Goal: Check status: Check status

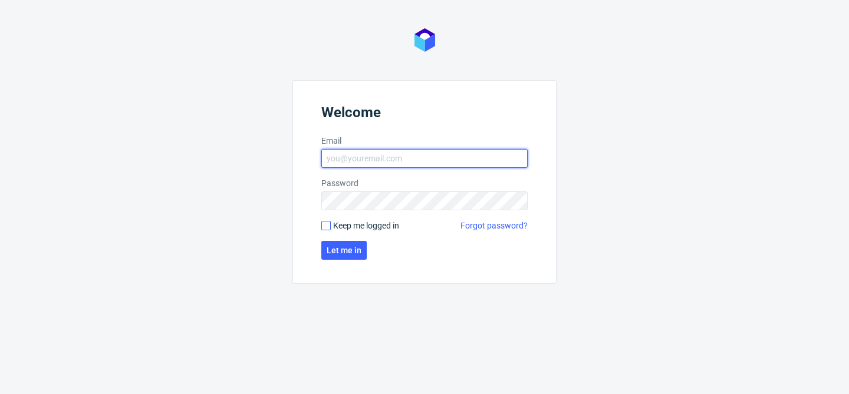
type input "bogna.krystian@packhelp.com"
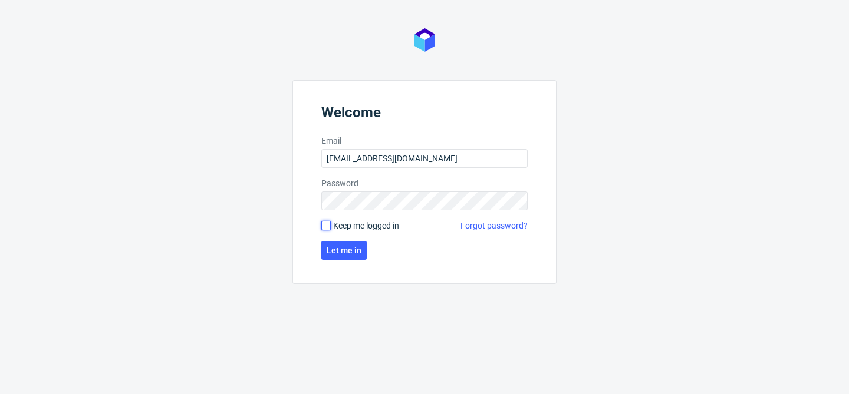
click at [329, 226] on input "Keep me logged in" at bounding box center [325, 225] width 9 height 9
checkbox input "true"
click at [335, 253] on span "Let me in" at bounding box center [343, 250] width 35 height 8
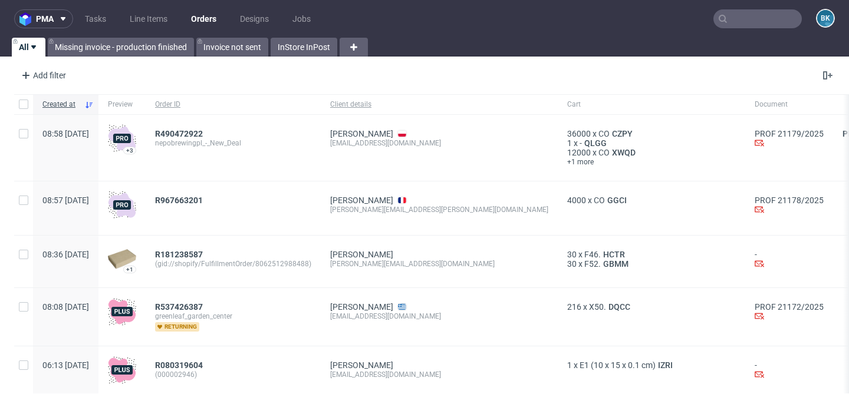
click at [746, 18] on input "text" at bounding box center [757, 18] width 88 height 19
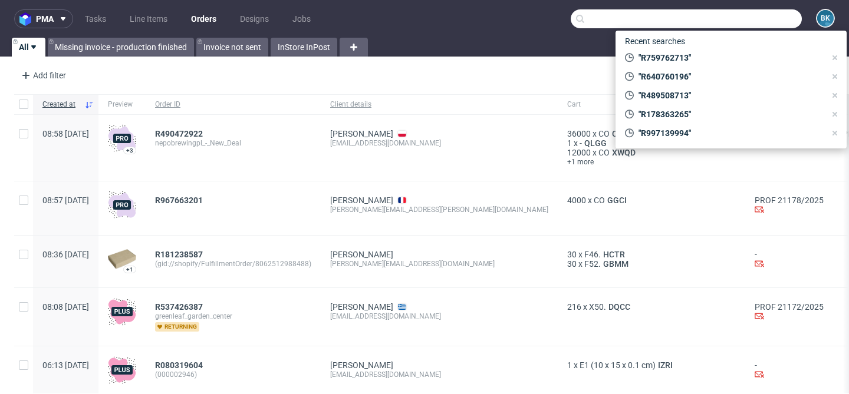
paste input "R569811906"
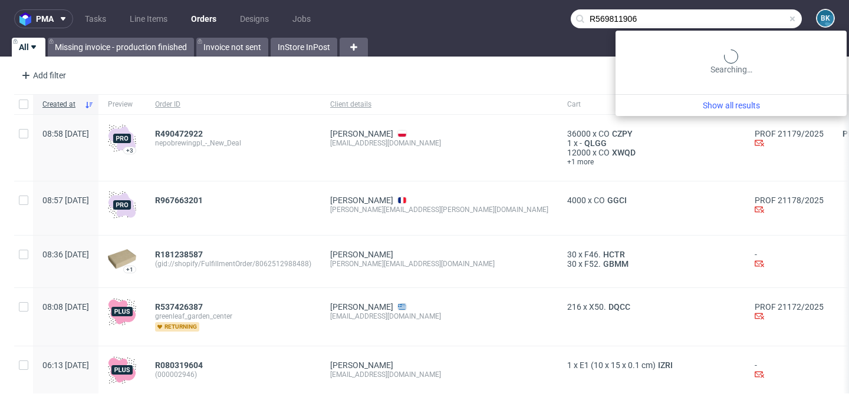
type input "R569811906"
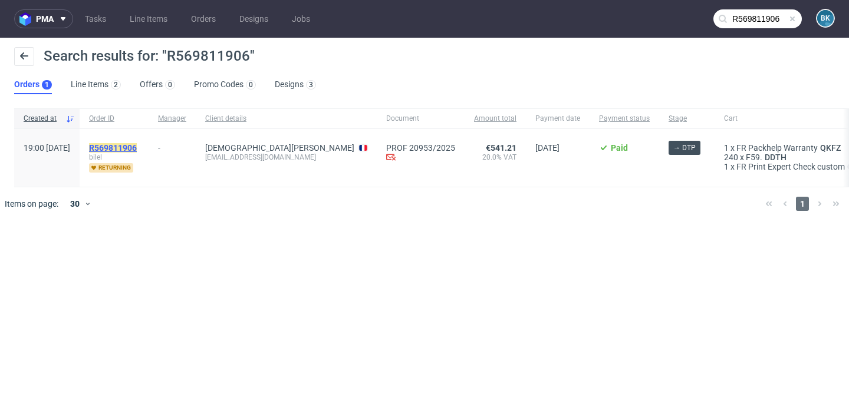
click at [133, 146] on mark "R569811906" at bounding box center [113, 147] width 48 height 9
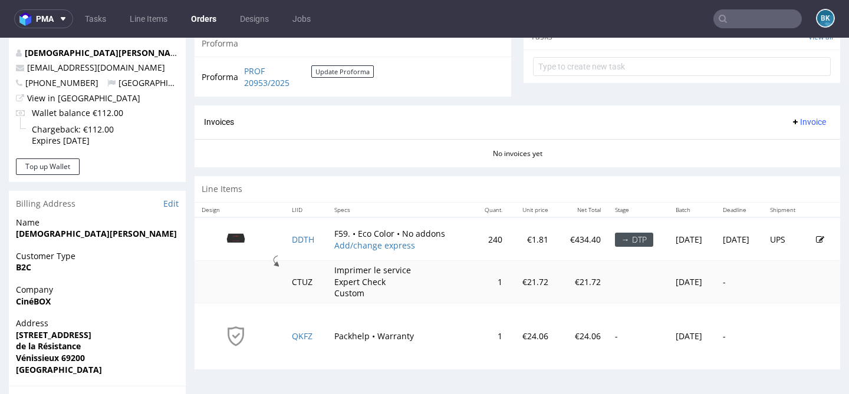
scroll to position [438, 0]
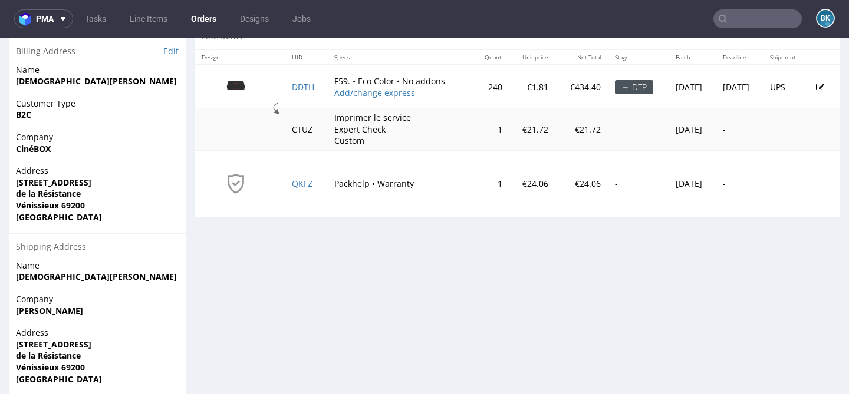
scroll to position [531, 0]
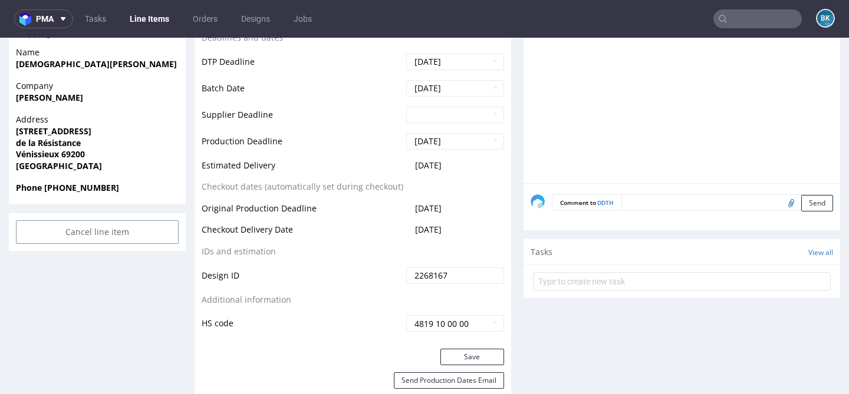
scroll to position [495, 0]
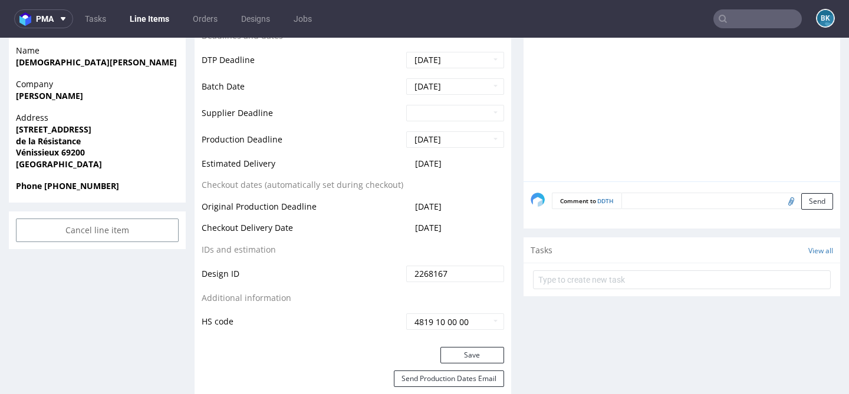
click at [753, 22] on input "text" at bounding box center [757, 18] width 88 height 19
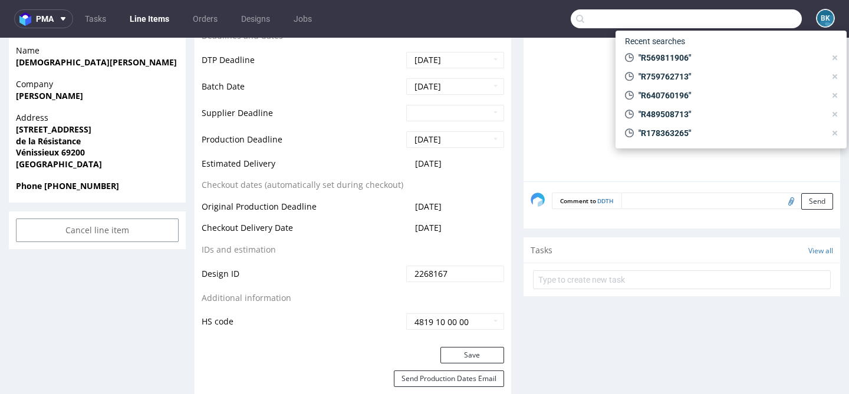
paste input "R673518624"
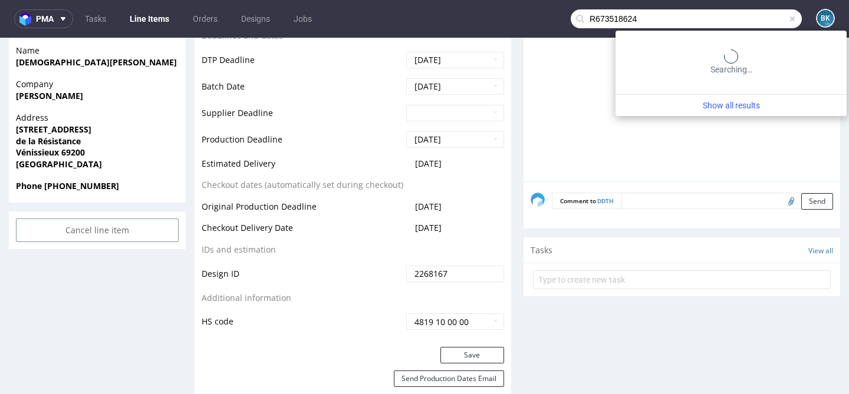
type input "R673518624"
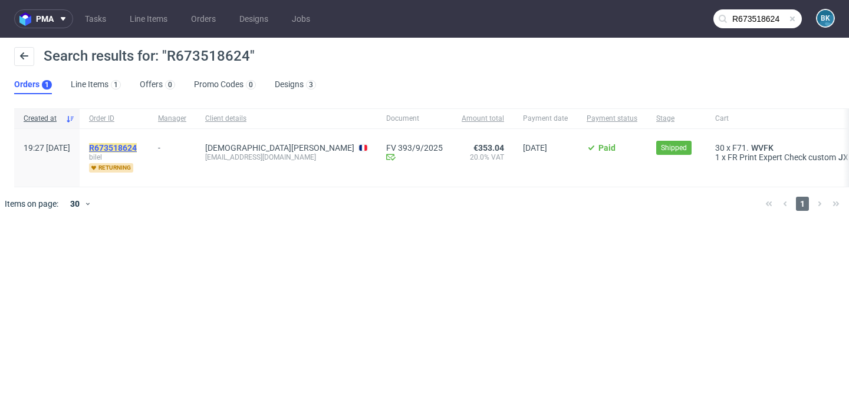
click at [137, 149] on mark "R673518624" at bounding box center [113, 147] width 48 height 9
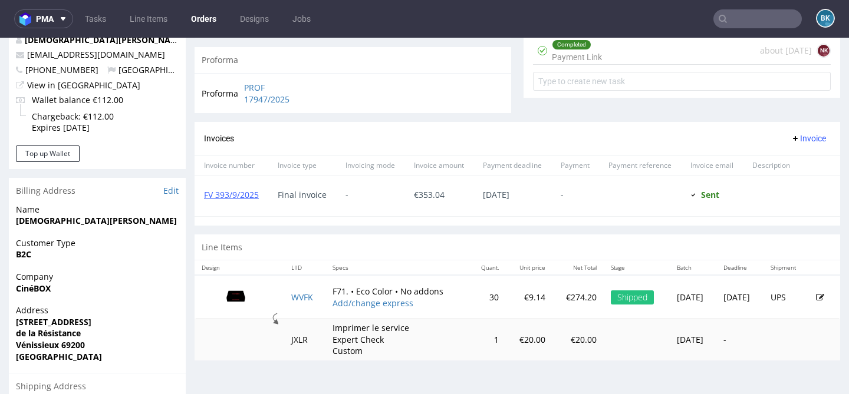
scroll to position [452, 0]
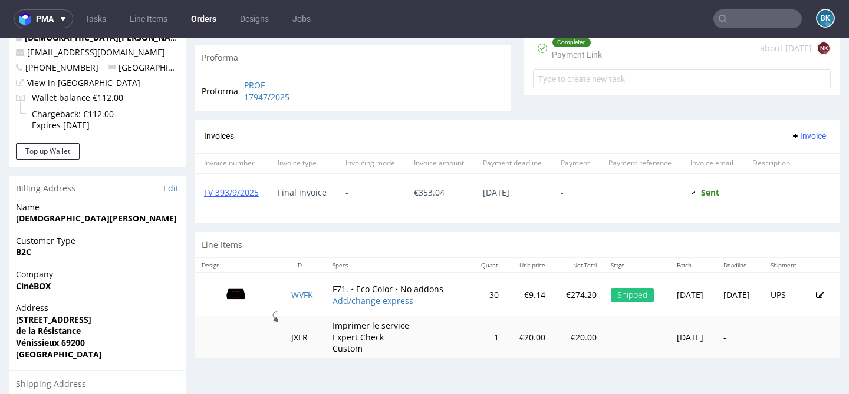
click at [753, 24] on input "text" at bounding box center [757, 18] width 88 height 19
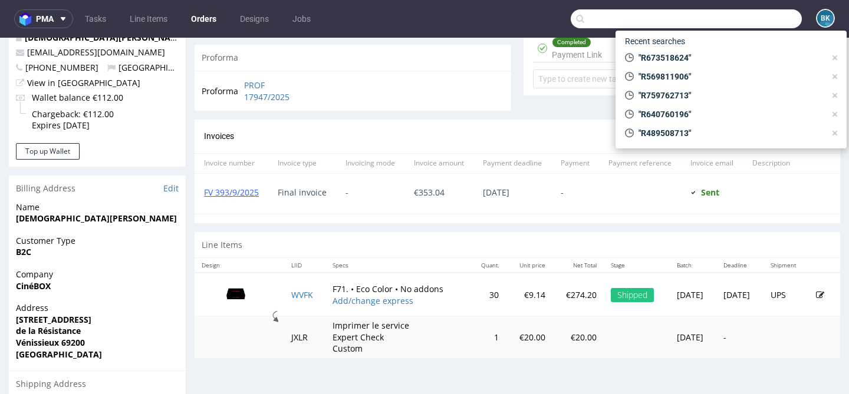
paste input "R642534677"
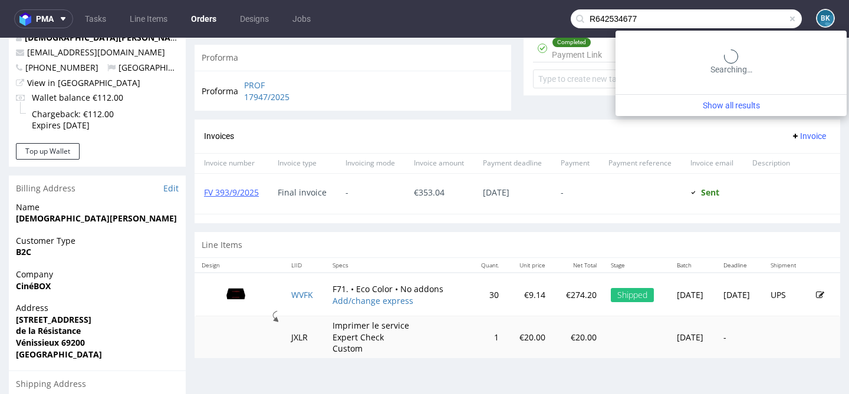
type input "R642534677"
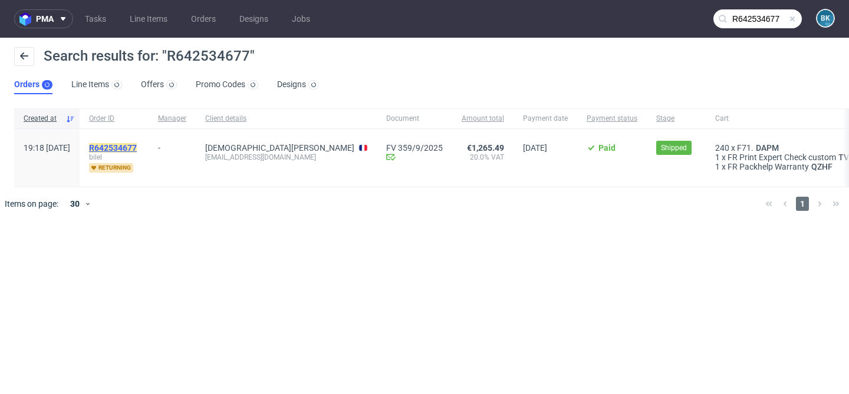
click at [137, 150] on mark "R642534677" at bounding box center [113, 147] width 48 height 9
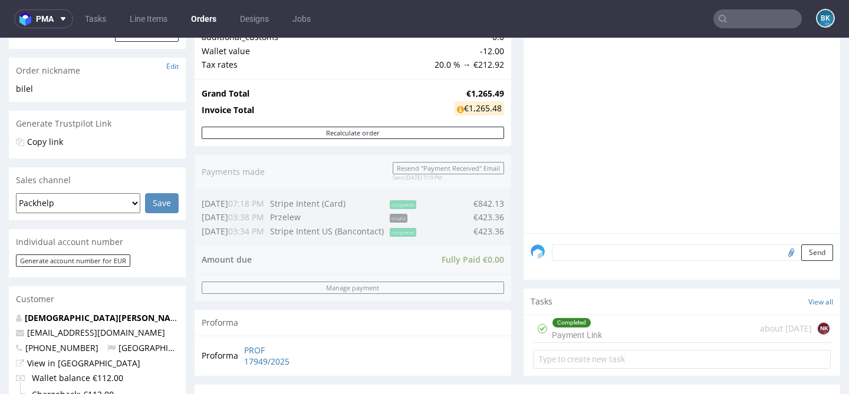
scroll to position [114, 0]
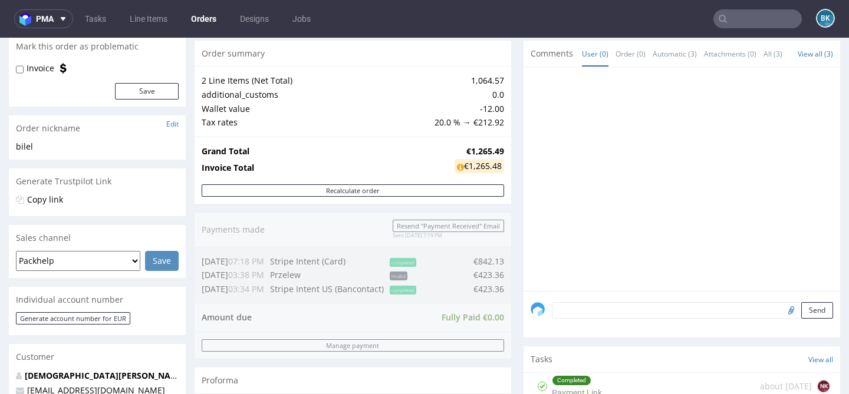
click at [743, 17] on input "text" at bounding box center [757, 18] width 88 height 19
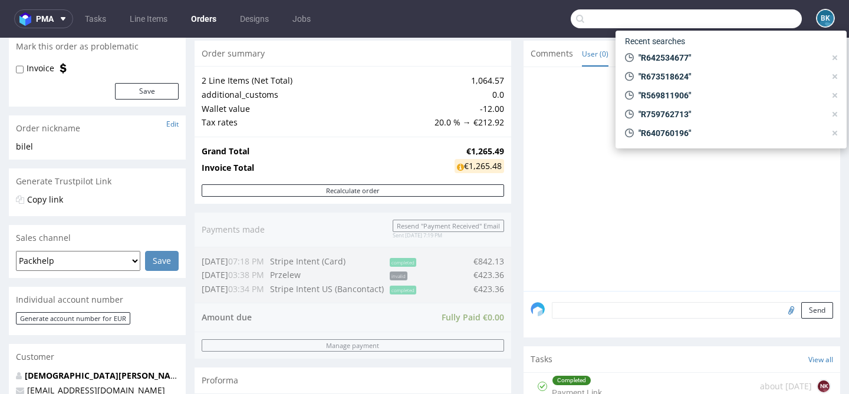
paste input "R921803181"
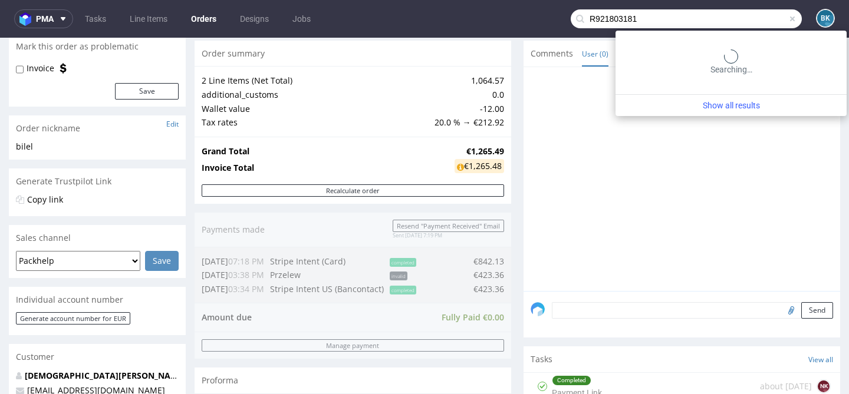
type input "R921803181"
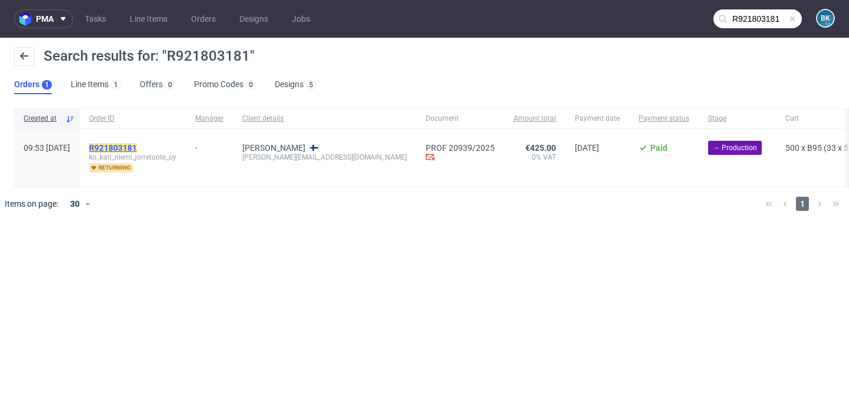
click at [137, 148] on mark "R921803181" at bounding box center [113, 147] width 48 height 9
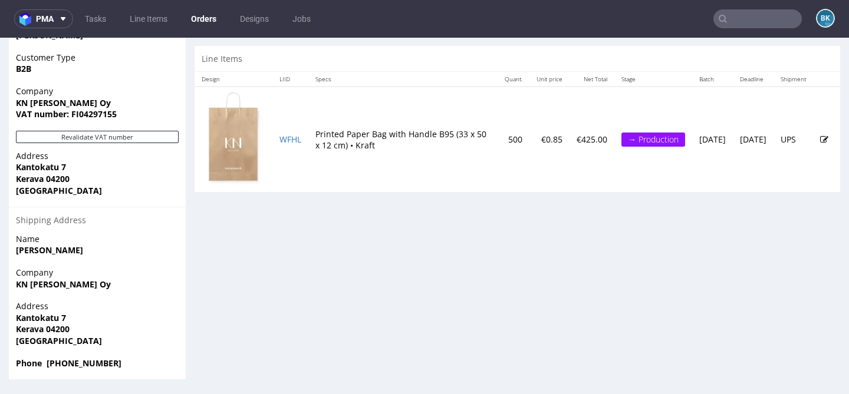
scroll to position [2, 0]
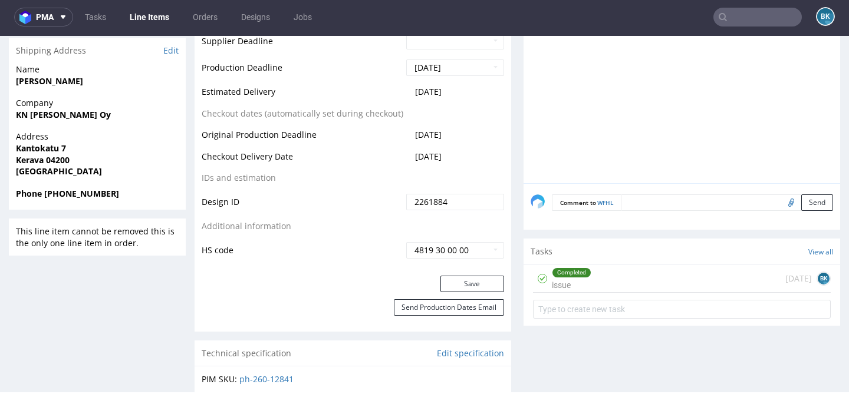
scroll to position [599, 0]
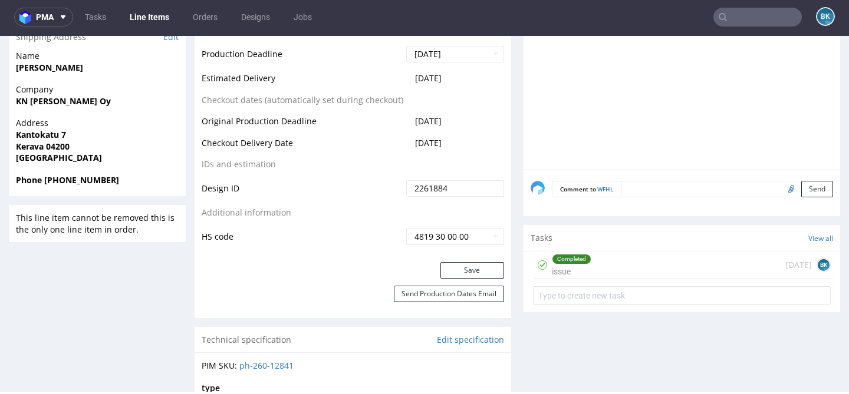
click at [609, 279] on div "Completed issue 7 days ago BK" at bounding box center [682, 266] width 298 height 28
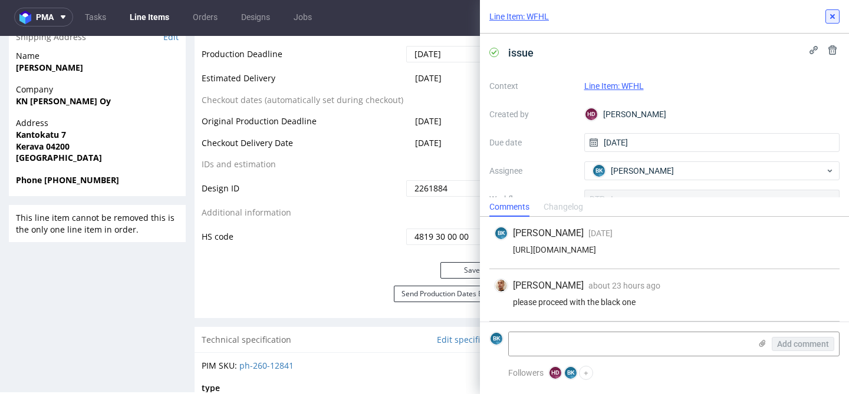
click at [836, 19] on icon at bounding box center [831, 16] width 9 height 9
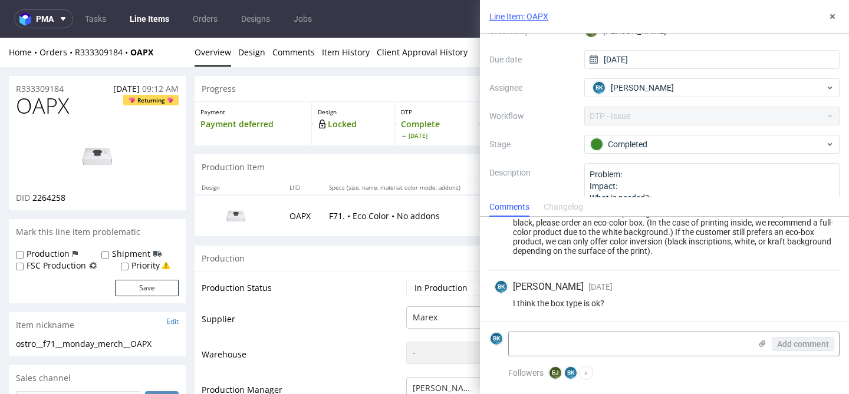
scroll to position [116, 0]
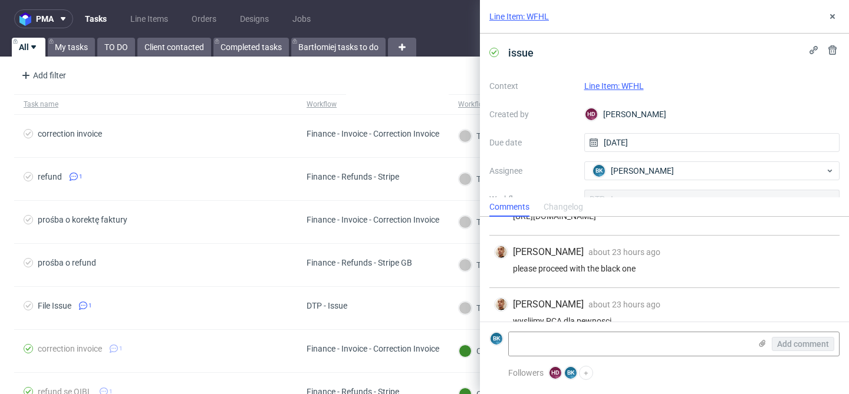
scroll to position [27, 0]
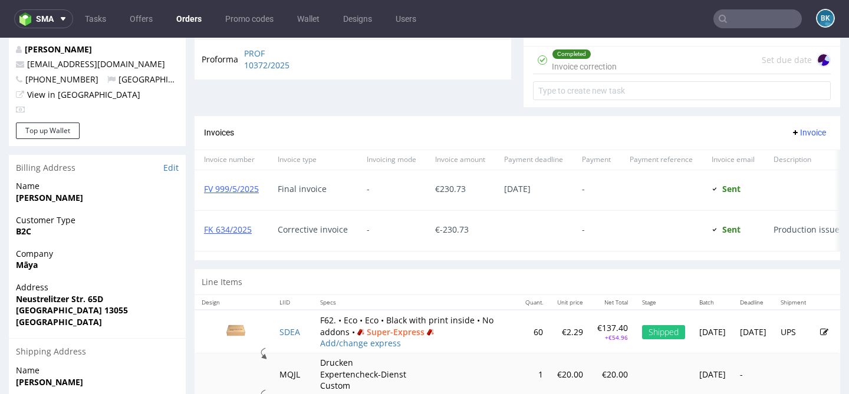
scroll to position [438, 0]
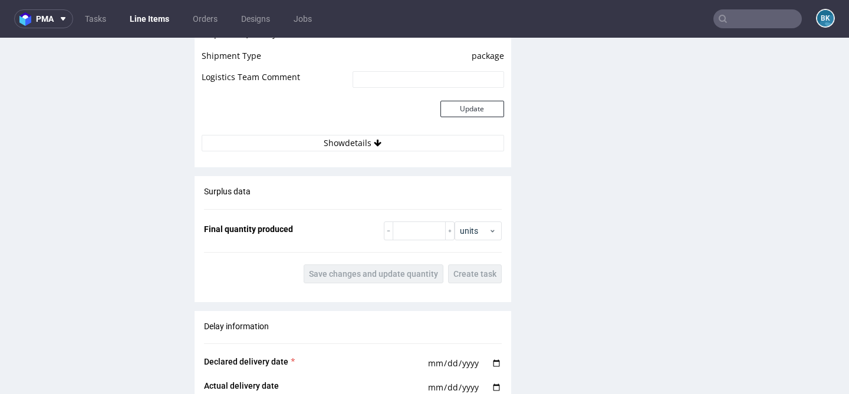
scroll to position [1498, 0]
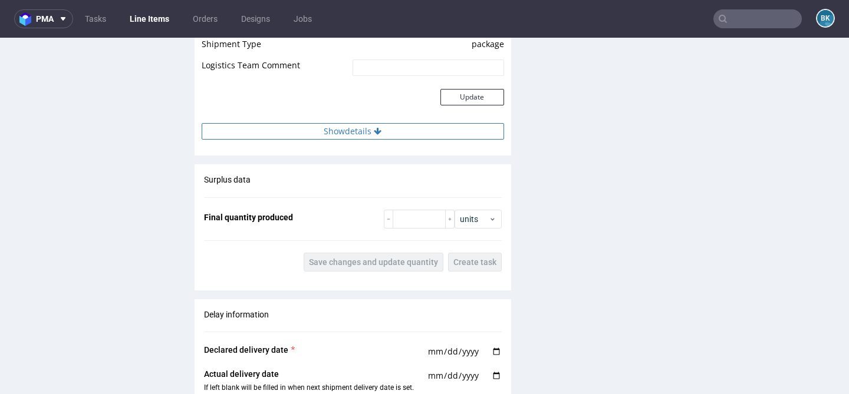
click at [361, 134] on button "Show details" at bounding box center [353, 131] width 302 height 17
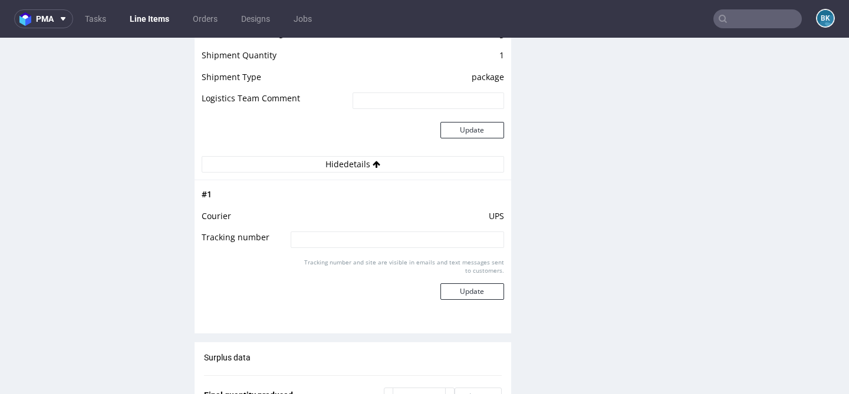
scroll to position [1464, 0]
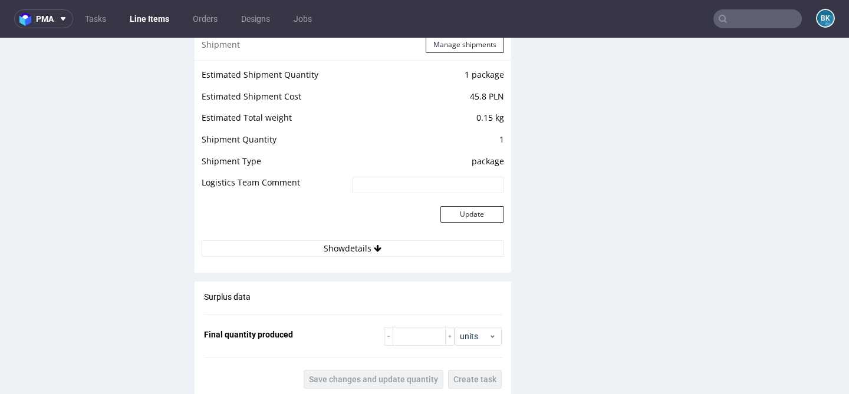
scroll to position [1388, 0]
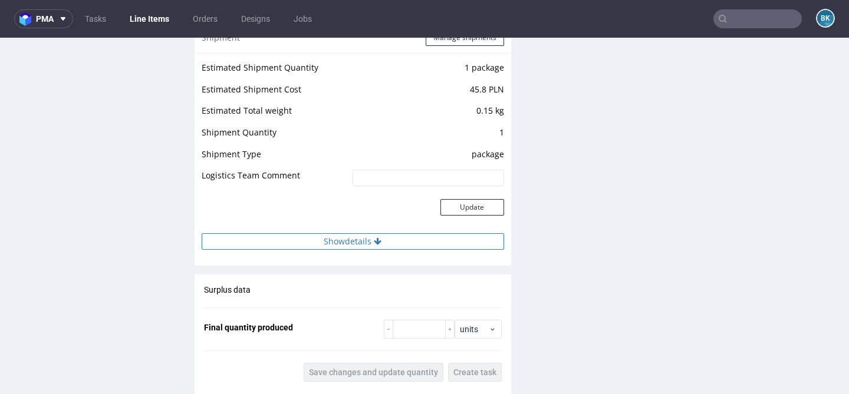
click at [351, 235] on button "Show details" at bounding box center [353, 241] width 302 height 17
